Goal: Task Accomplishment & Management: Manage account settings

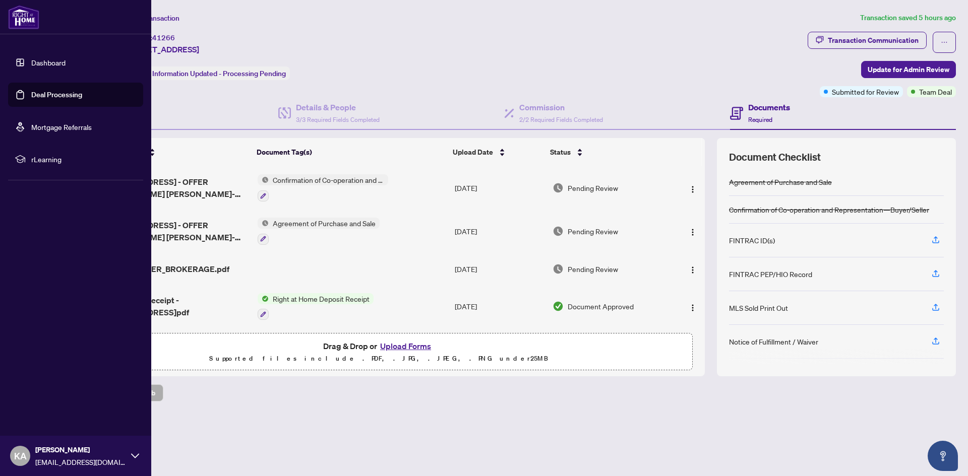
click at [37, 58] on link "Dashboard" at bounding box center [48, 62] width 34 height 9
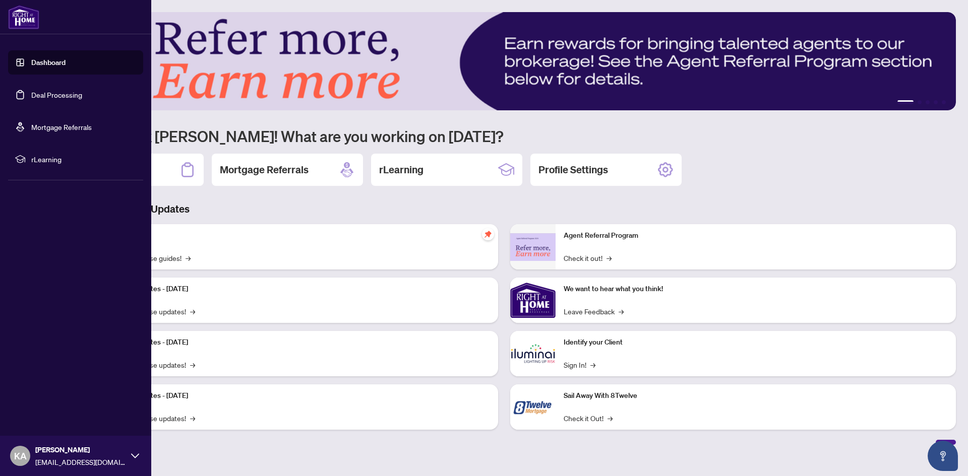
click at [54, 96] on link "Deal Processing" at bounding box center [56, 94] width 51 height 9
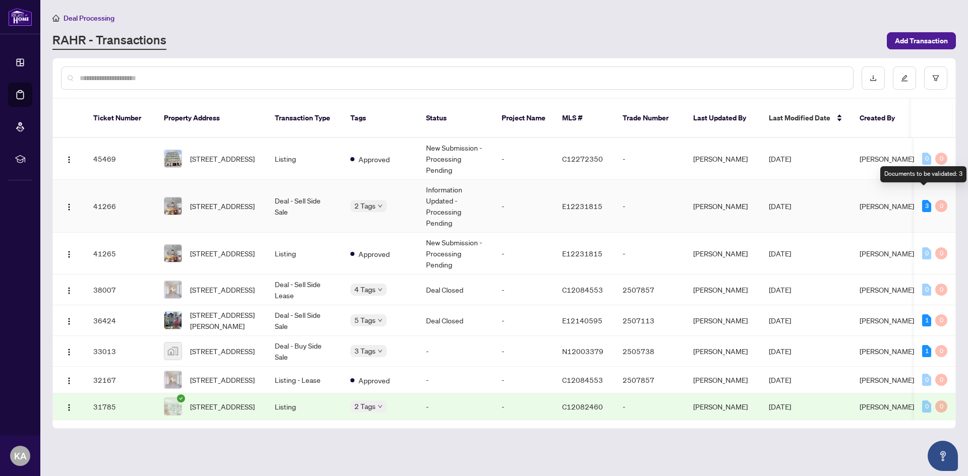
click at [924, 200] on div "3" at bounding box center [926, 206] width 9 height 12
